Goal: Task Accomplishment & Management: Use online tool/utility

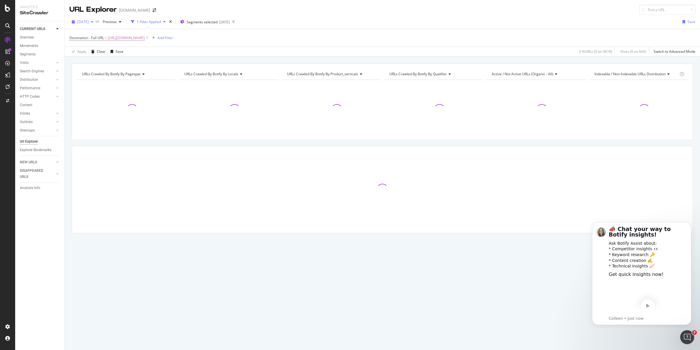
click at [88, 18] on div "[DATE]" at bounding box center [82, 22] width 26 height 9
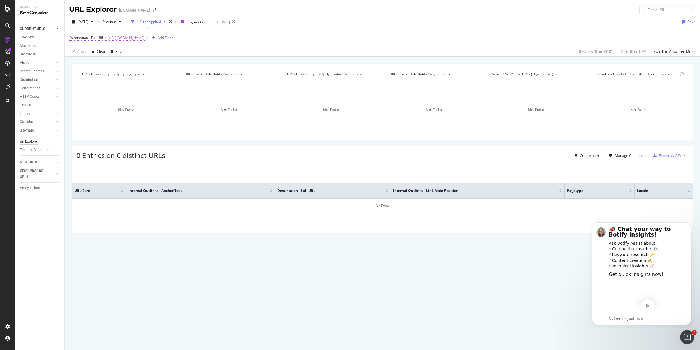
click at [145, 38] on span "[URL][DOMAIN_NAME]" at bounding box center [126, 38] width 37 height 8
click at [106, 79] on input "[URL][DOMAIN_NAME]" at bounding box center [102, 83] width 55 height 9
paste input "ja_jp/features/free-illustration"
type input "[URL][DOMAIN_NAME]"
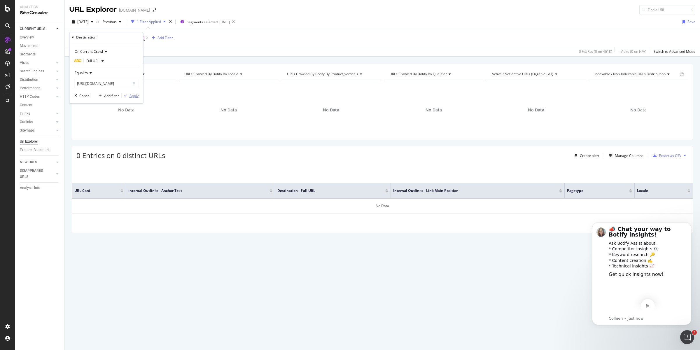
scroll to position [0, 0]
click at [133, 95] on div "Apply" at bounding box center [134, 95] width 9 height 5
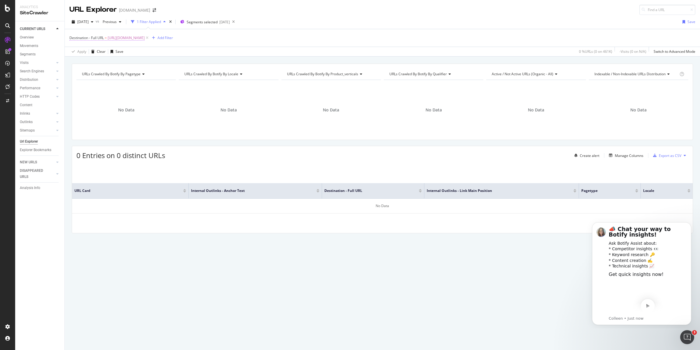
click at [110, 36] on span "[URL][DOMAIN_NAME]" at bounding box center [126, 38] width 37 height 8
click at [89, 22] on span "[DATE]" at bounding box center [82, 21] width 11 height 5
click at [109, 74] on div "[DATE] 462K URLs" at bounding box center [104, 75] width 52 height 5
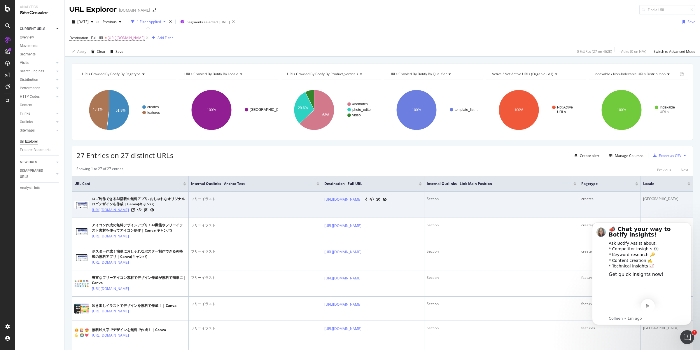
copy link "[URL][DOMAIN_NAME]"
